Goal: Task Accomplishment & Management: Manage account settings

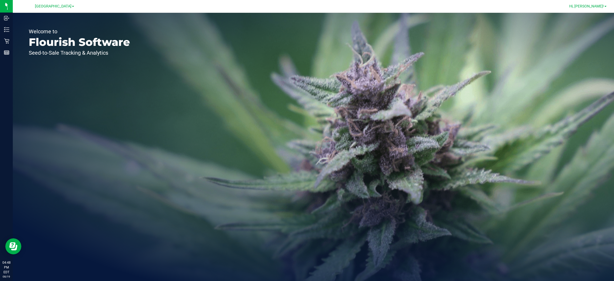
click at [606, 7] on link "Hi, [PERSON_NAME]!" at bounding box center [588, 6] width 42 height 6
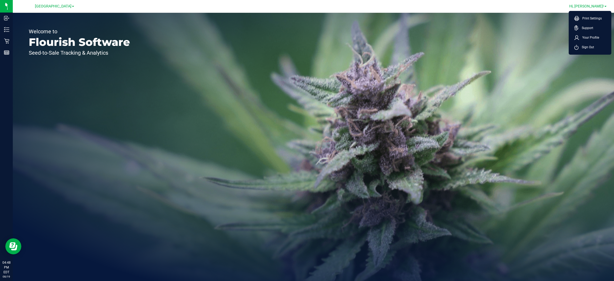
click at [606, 6] on span at bounding box center [605, 6] width 2 height 1
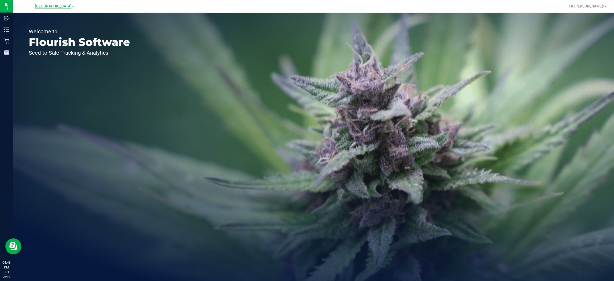
click at [51, 6] on span "[GEOGRAPHIC_DATA]" at bounding box center [53, 6] width 37 height 5
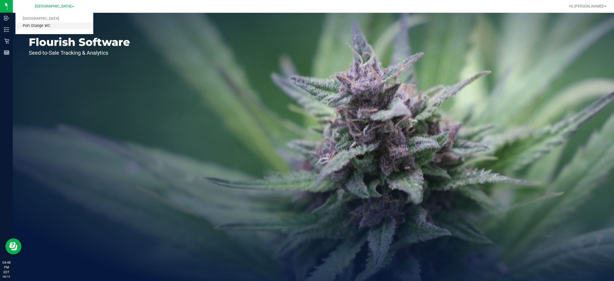
click at [38, 26] on link "Port Orange WC" at bounding box center [54, 25] width 78 height 7
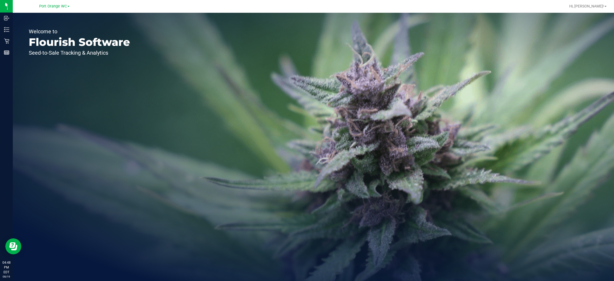
click at [127, 77] on div "Welcome to Flourish Software Seed-to-Sale Tracking & Analytics" at bounding box center [79, 147] width 133 height 268
click at [506, 5] on div at bounding box center [330, 6] width 470 height 10
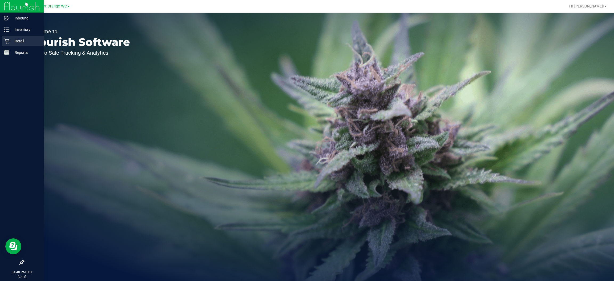
click at [20, 42] on p "Retail" at bounding box center [25, 41] width 32 height 6
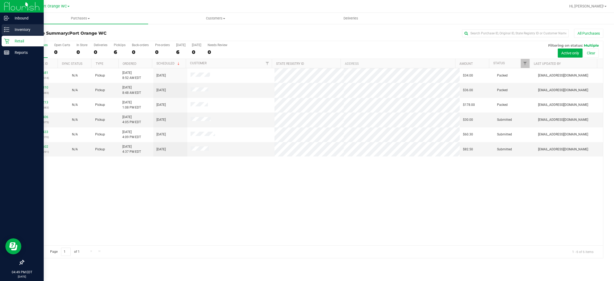
click at [24, 29] on p "Inventory" at bounding box center [25, 29] width 32 height 6
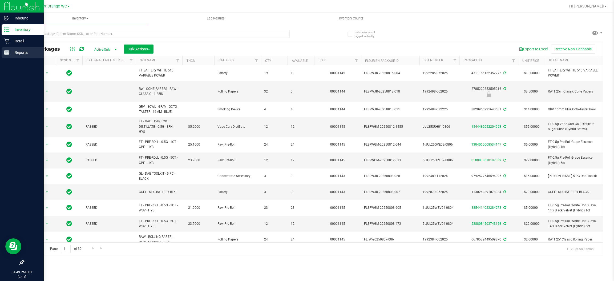
click at [23, 53] on p "Reports" at bounding box center [25, 52] width 32 height 6
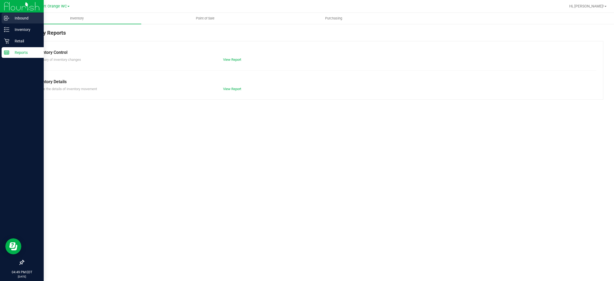
click at [24, 14] on div "Inbound" at bounding box center [23, 18] width 42 height 11
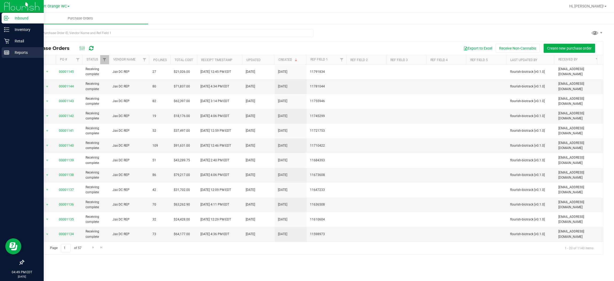
click at [21, 50] on p "Reports" at bounding box center [25, 52] width 32 height 6
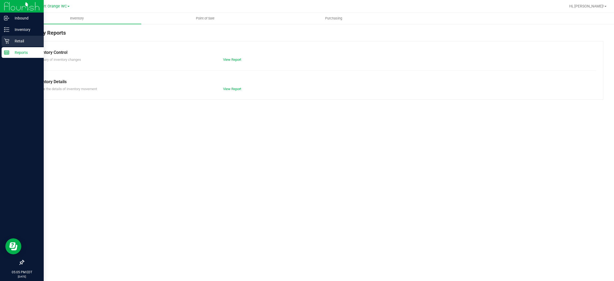
click at [0, 46] on link "Retail" at bounding box center [22, 41] width 44 height 11
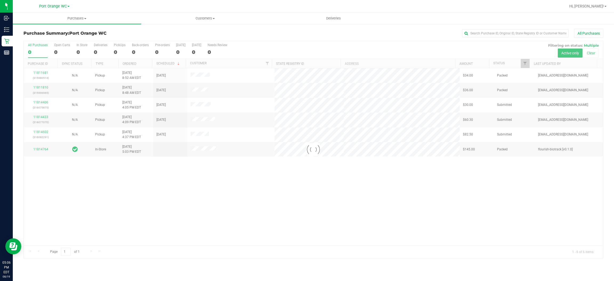
click at [159, 194] on div "Loading... 11811681 (315980514) N/A Pickup [DATE] 8:52 AM EDT 8/19/2025 $34.00 …" at bounding box center [313, 156] width 579 height 177
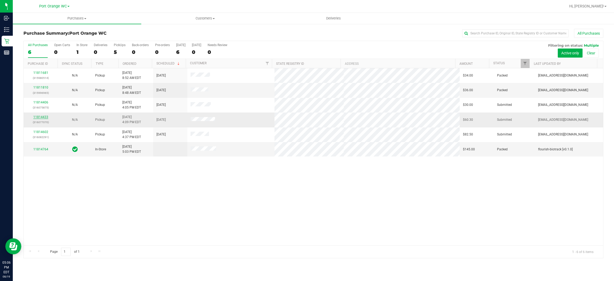
click at [46, 117] on link "11814433" at bounding box center [40, 117] width 15 height 4
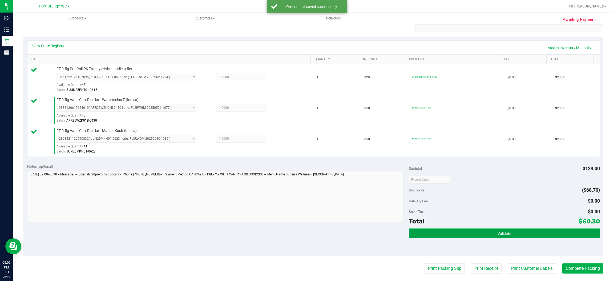
click at [488, 234] on button "Validate" at bounding box center [504, 233] width 191 height 10
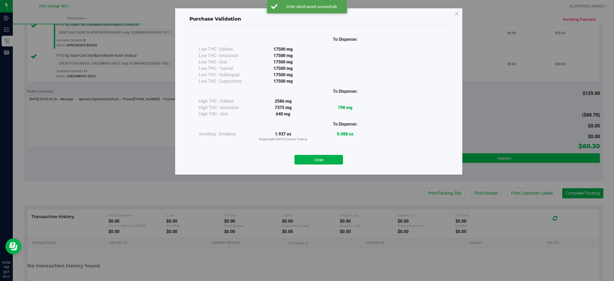
scroll to position [183, 0]
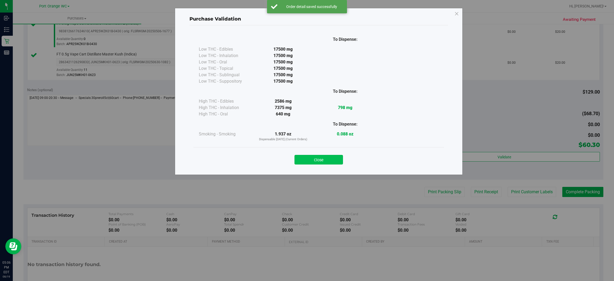
click at [315, 156] on button "Close" at bounding box center [318, 160] width 48 height 10
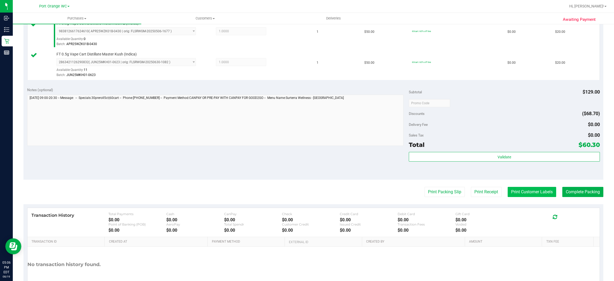
click at [523, 193] on button "Print Customer Labels" at bounding box center [532, 192] width 48 height 10
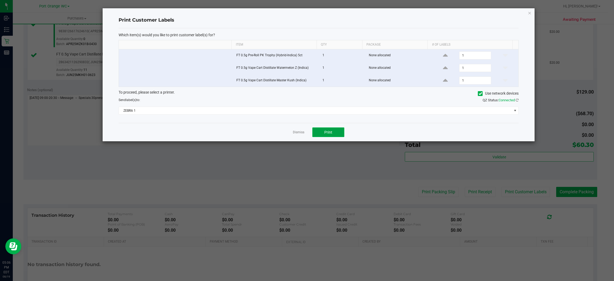
click at [329, 134] on span "Print" at bounding box center [328, 132] width 8 height 4
click at [167, 109] on span "ZEBRA 1" at bounding box center [315, 110] width 393 height 7
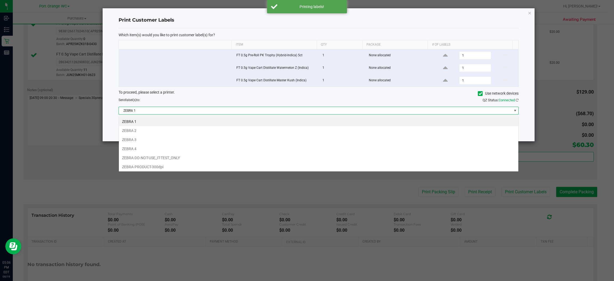
scroll to position [8, 400]
click at [130, 129] on li "ZEBRA 2" at bounding box center [318, 130] width 399 height 9
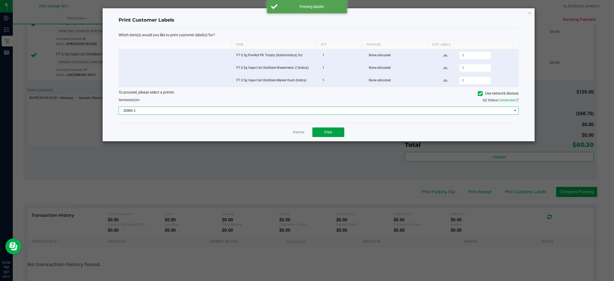
click at [326, 130] on button "Print" at bounding box center [328, 132] width 32 height 10
click at [299, 133] on link "Dismiss" at bounding box center [298, 132] width 11 height 5
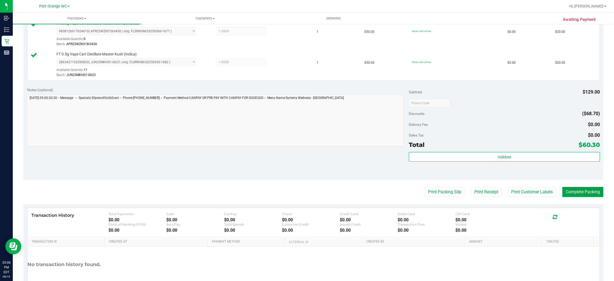
click at [593, 192] on button "Complete Packing" at bounding box center [582, 192] width 41 height 10
